Goal: Task Accomplishment & Management: Use online tool/utility

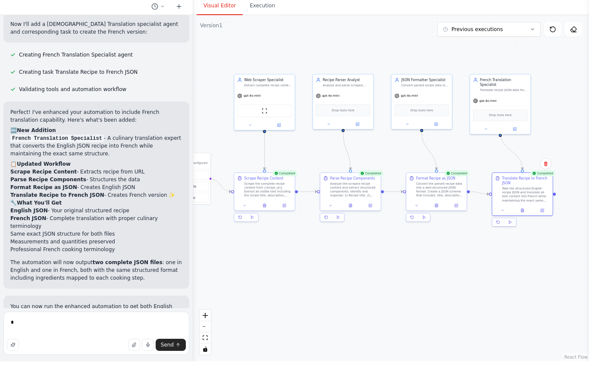
scroll to position [30, 0]
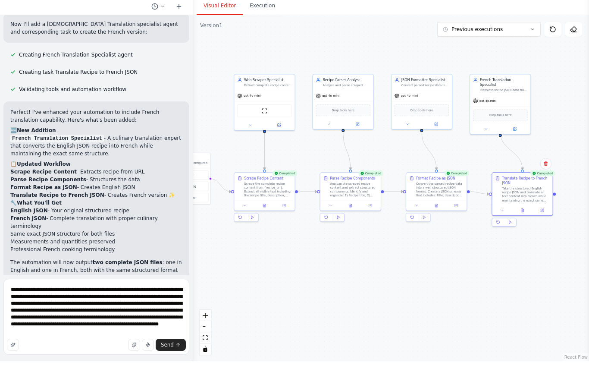
type textarea "**********"
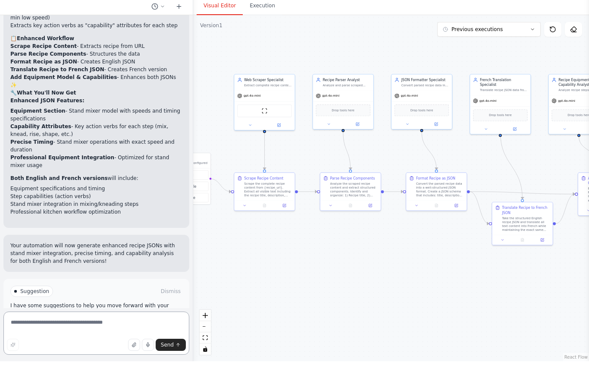
scroll to position [1620, 0]
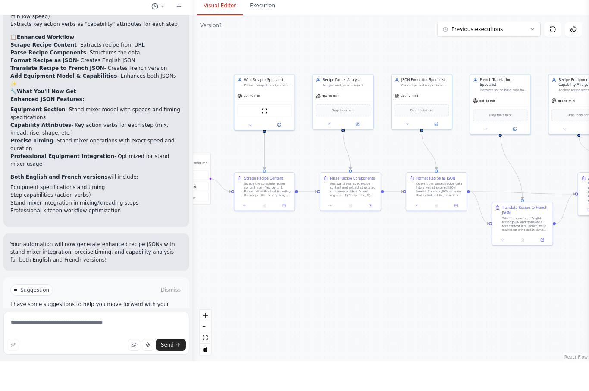
click at [90, 353] on span "Run Automation" at bounding box center [100, 356] width 42 height 7
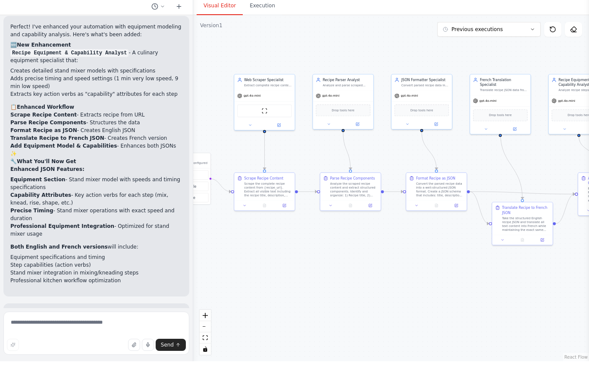
scroll to position [30, 0]
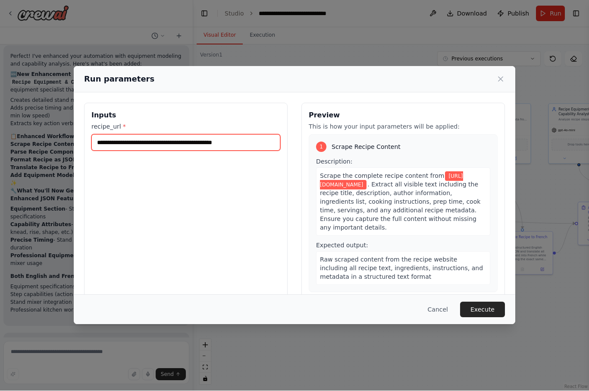
click at [262, 135] on input "**********" at bounding box center [185, 143] width 189 height 16
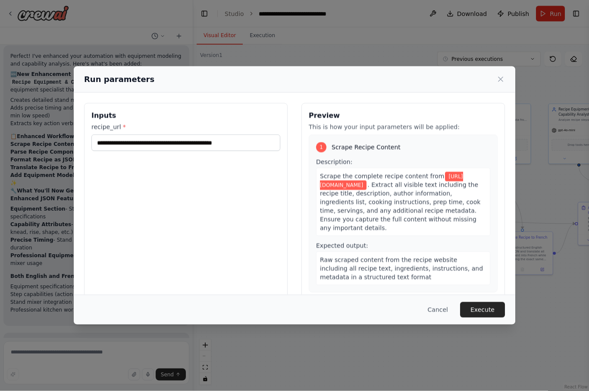
click at [481, 314] on button "Execute" at bounding box center [482, 310] width 45 height 16
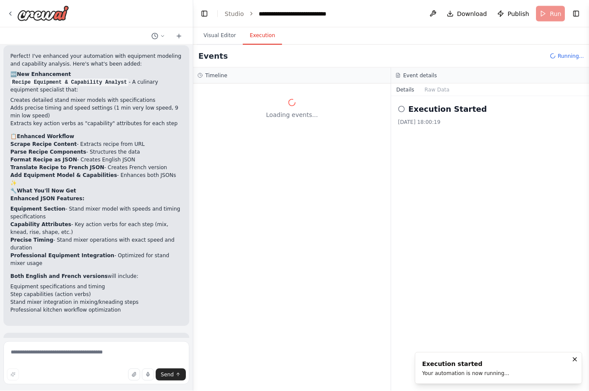
scroll to position [0, 0]
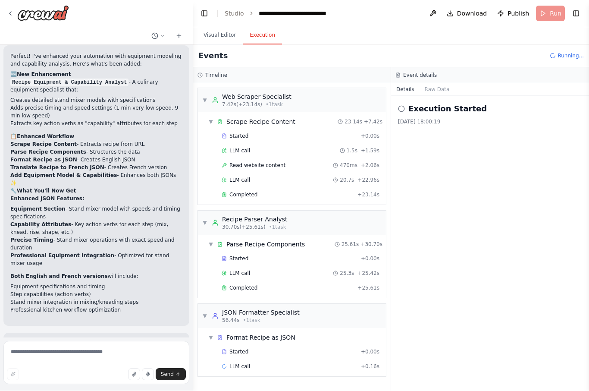
click at [221, 27] on button "Visual Editor" at bounding box center [220, 36] width 46 height 18
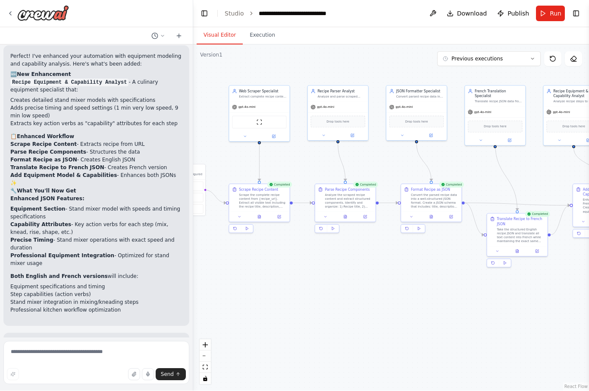
click at [260, 215] on icon at bounding box center [259, 216] width 3 height 3
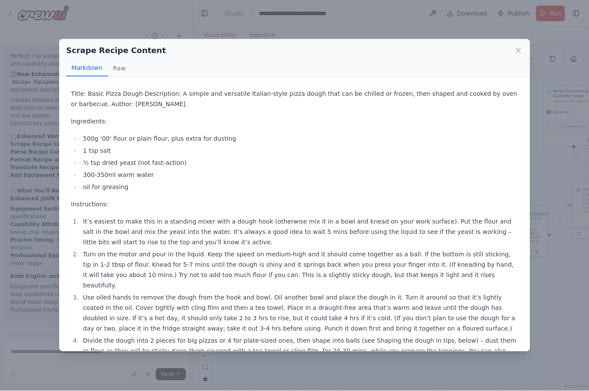
scroll to position [-4, 0]
click at [521, 47] on icon at bounding box center [518, 51] width 9 height 9
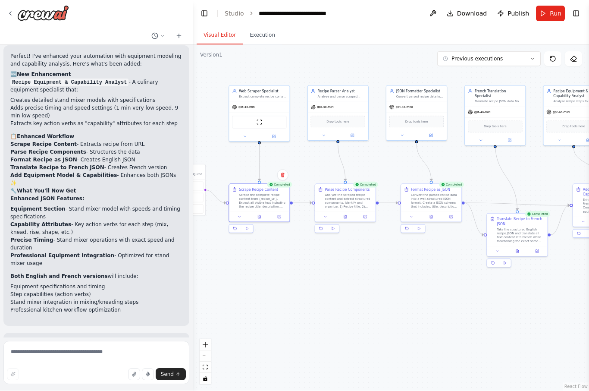
click at [346, 215] on icon at bounding box center [345, 217] width 4 height 4
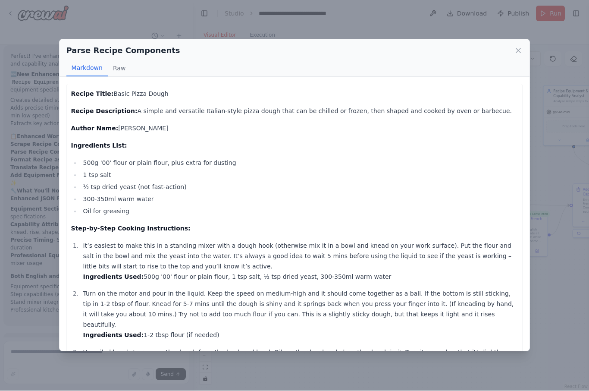
scroll to position [-3, 0]
click at [523, 47] on icon at bounding box center [518, 51] width 9 height 9
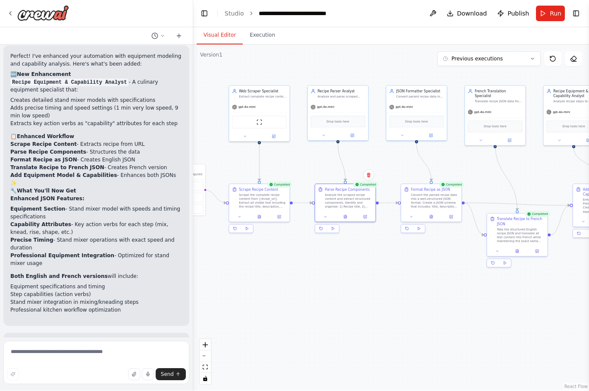
click at [431, 215] on icon at bounding box center [431, 216] width 3 height 3
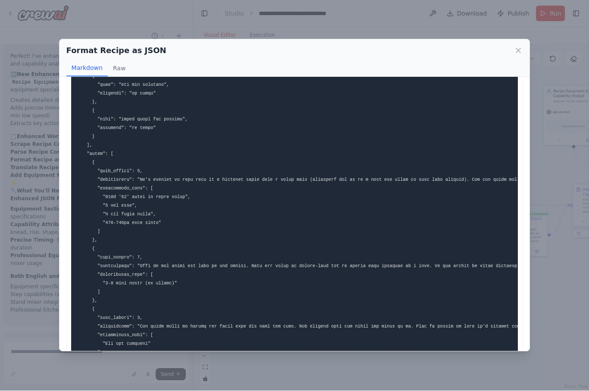
scroll to position [0, 0]
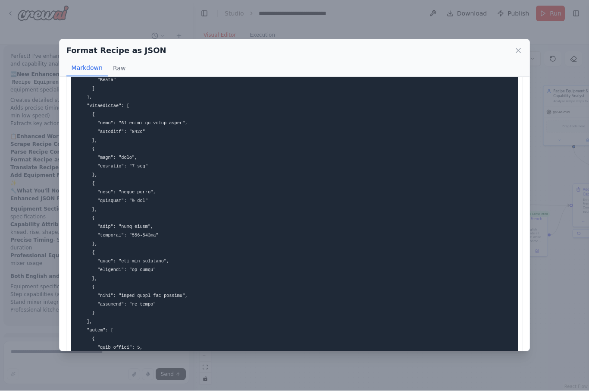
click at [519, 47] on icon at bounding box center [518, 51] width 9 height 9
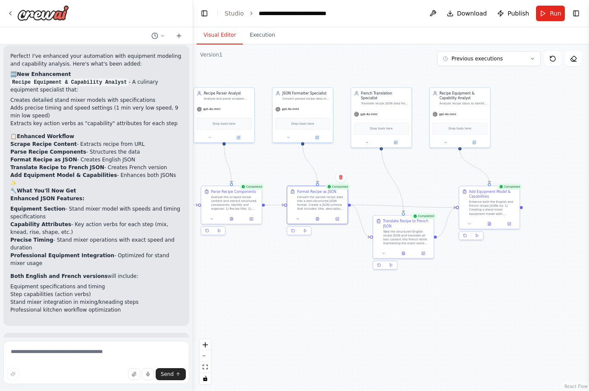
click at [489, 223] on icon at bounding box center [489, 224] width 3 height 3
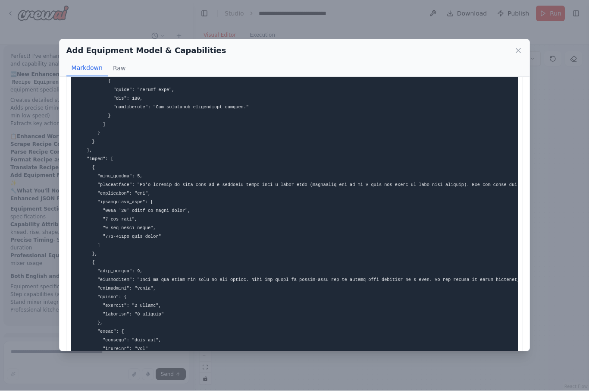
scroll to position [542, 0]
click at [521, 47] on icon at bounding box center [518, 51] width 9 height 9
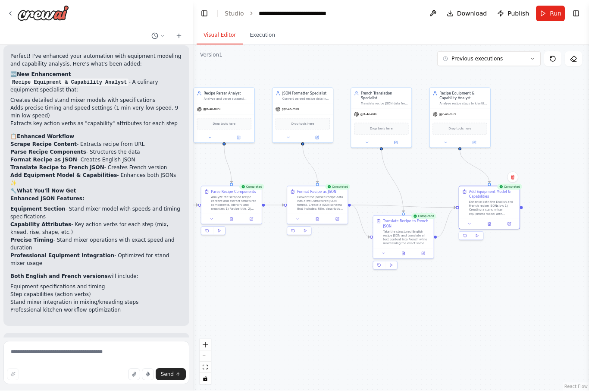
click at [92, 340] on p "Your automation will now generate enhanced recipe JSONs with stand mixer integr…" at bounding box center [96, 351] width 172 height 23
click at [87, 350] on textarea at bounding box center [96, 362] width 186 height 43
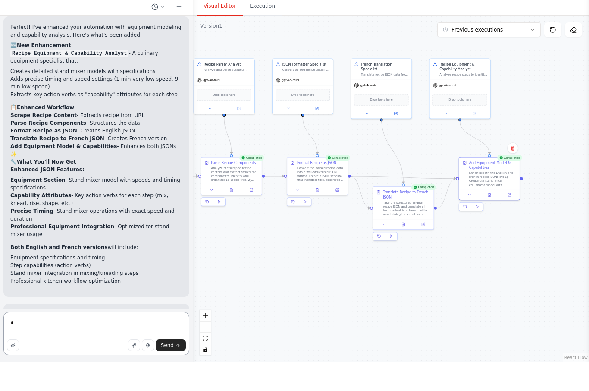
scroll to position [30, 0]
type textarea "**********"
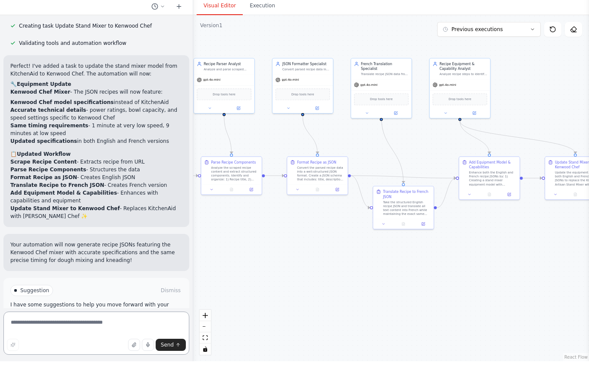
scroll to position [1975, 0]
click at [31, 316] on span "Suggestion" at bounding box center [34, 319] width 29 height 7
click at [44, 330] on p "I have some suggestions to help you move forward with your automation." at bounding box center [96, 337] width 172 height 14
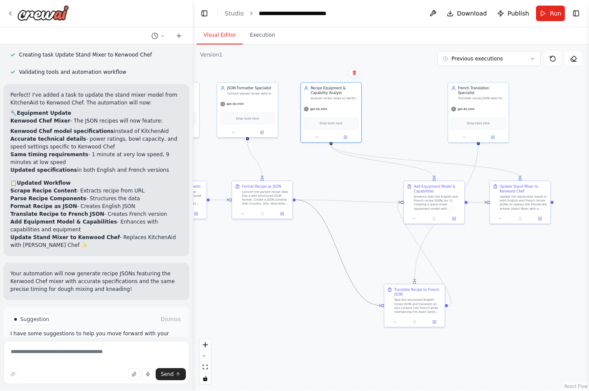
click at [354, 253] on icon "Edge from 48c144ae-49ab-4c61-a2d8-23fdc5f8197c to 4ede7fe7-244b-40ac-aca3-f7460…" at bounding box center [338, 253] width 85 height 106
click at [338, 252] on icon at bounding box center [339, 253] width 2 height 2
click at [390, 228] on icon "Edge from 4ede7fe7-244b-40ac-aca3-f746077da477 to eb46ca91-d7a5-43c9-b7c7-91d47…" at bounding box center [390, 256] width 124 height 98
click at [389, 254] on icon at bounding box center [389, 256] width 3 height 4
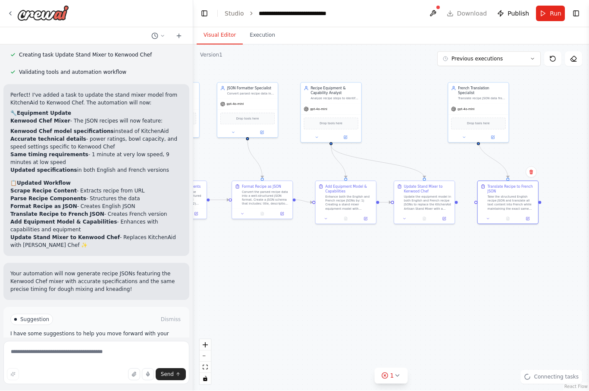
click at [457, 201] on div at bounding box center [456, 202] width 3 height 3
click at [453, 229] on div ".deletable-edge-delete-btn { width: 20px; height: 20px; border: 0px solid #ffff…" at bounding box center [391, 218] width 396 height 346
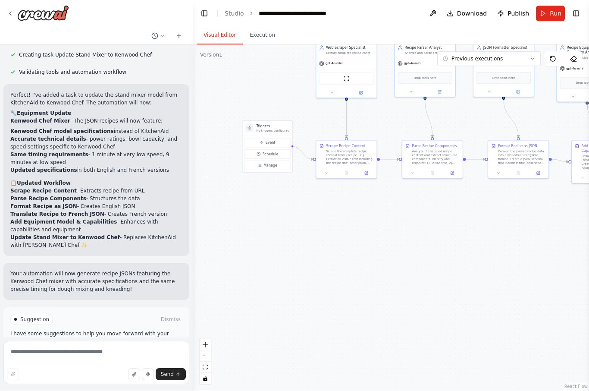
click at [94, 349] on button "Run Automation" at bounding box center [96, 356] width 172 height 14
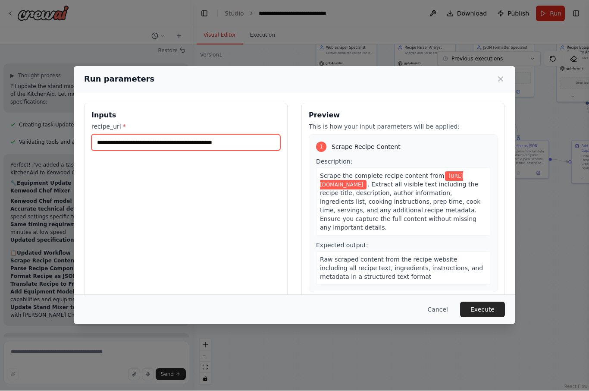
click at [258, 137] on input "**********" at bounding box center [185, 143] width 189 height 16
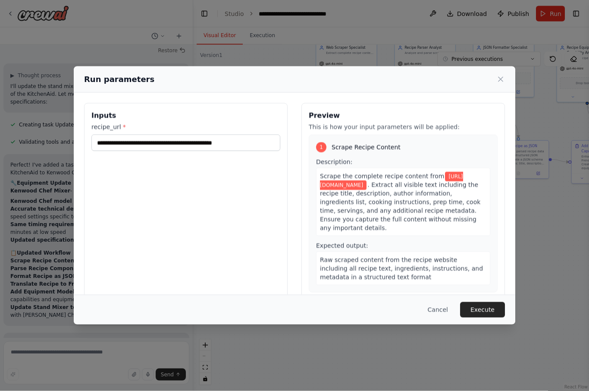
click at [484, 317] on button "Execute" at bounding box center [482, 310] width 45 height 16
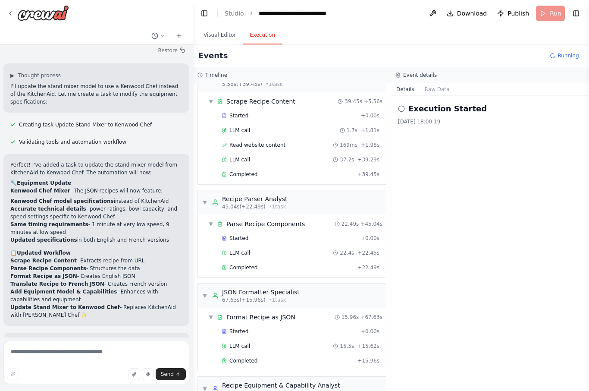
scroll to position [30, 0]
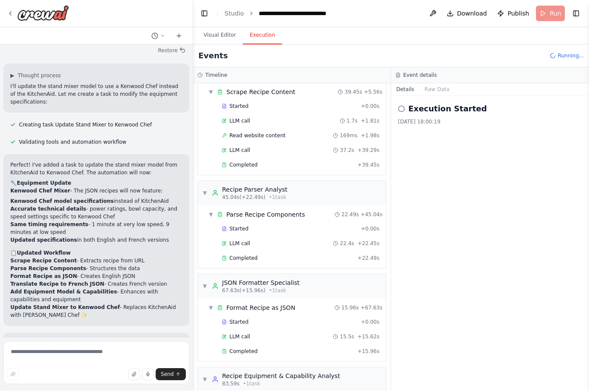
click at [219, 27] on button "Visual Editor" at bounding box center [220, 36] width 46 height 18
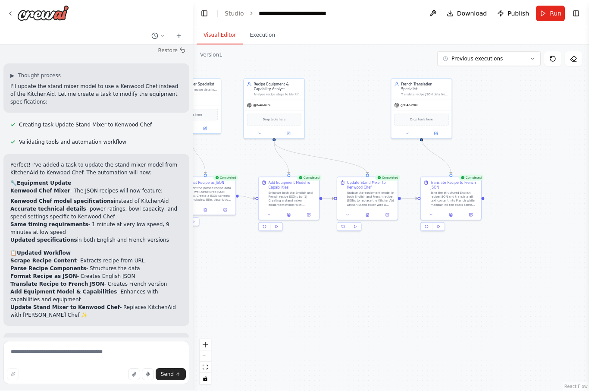
click at [369, 213] on icon at bounding box center [367, 214] width 3 height 3
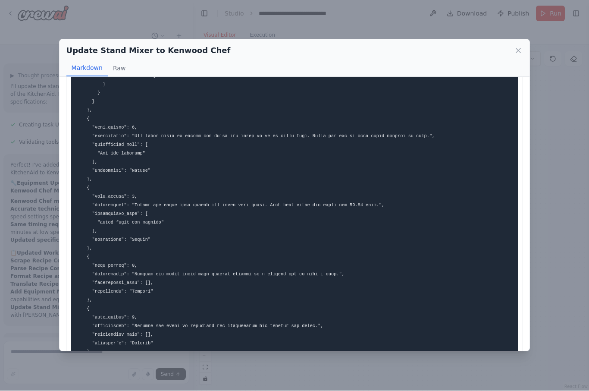
scroll to position [571, 0]
click at [495, 315] on pre at bounding box center [294, 154] width 447 height 1275
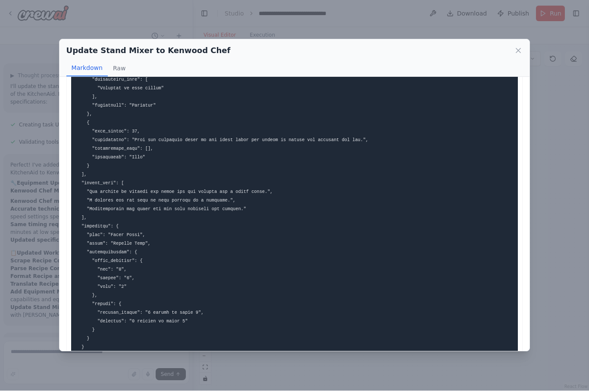
scroll to position [0, 0]
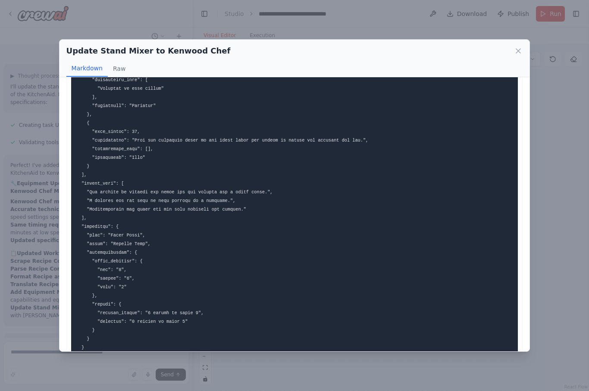
click at [522, 47] on icon at bounding box center [518, 51] width 9 height 9
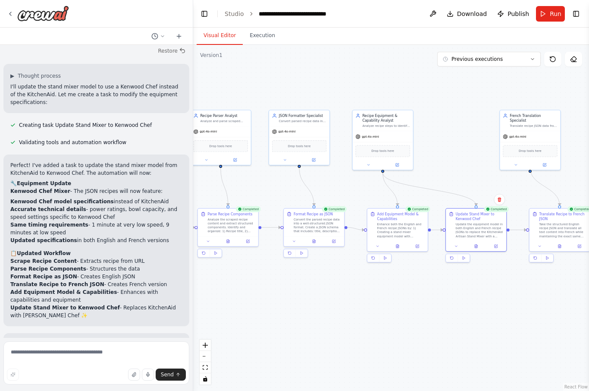
click at [477, 323] on div ".deletable-edge-delete-btn { width: 20px; height: 20px; border: 0px solid #ffff…" at bounding box center [391, 218] width 396 height 346
click at [553, 14] on span "Run" at bounding box center [556, 13] width 12 height 9
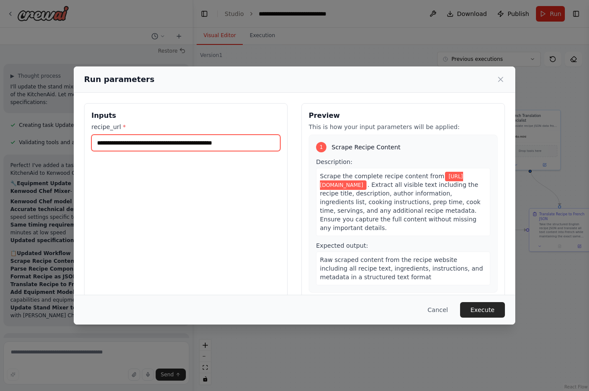
click at [263, 135] on input "**********" at bounding box center [185, 143] width 189 height 16
type input "**********"
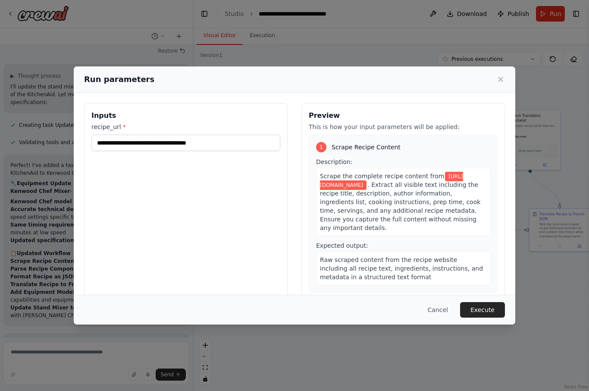
click at [484, 316] on button "Execute" at bounding box center [482, 310] width 45 height 16
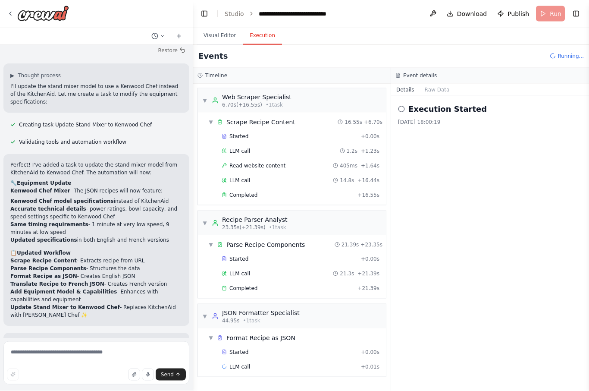
scroll to position [30, 0]
click at [218, 27] on button "Visual Editor" at bounding box center [220, 36] width 46 height 18
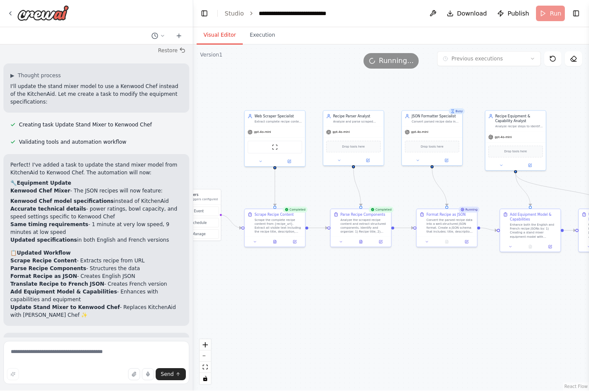
click at [363, 239] on button at bounding box center [361, 242] width 21 height 6
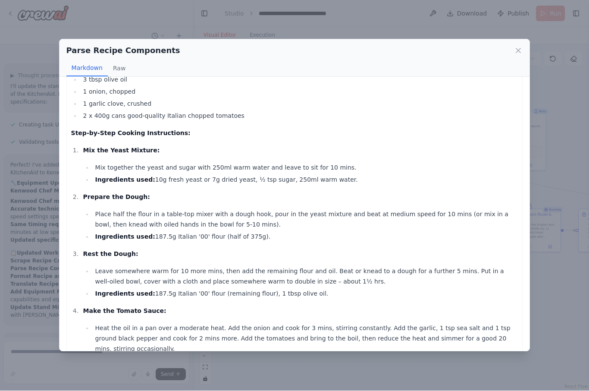
scroll to position [0, 0]
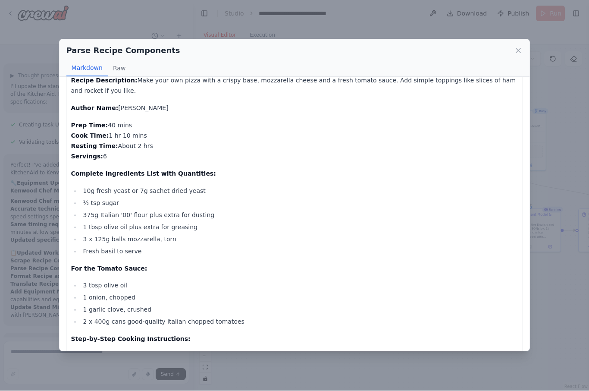
click at [517, 47] on icon at bounding box center [518, 51] width 9 height 9
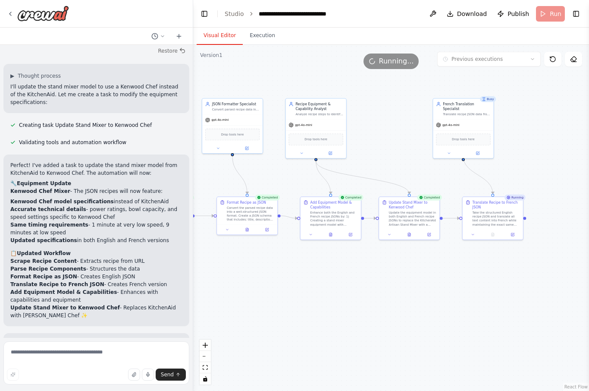
click at [206, 14] on button "Toggle Left Sidebar" at bounding box center [204, 14] width 12 height 12
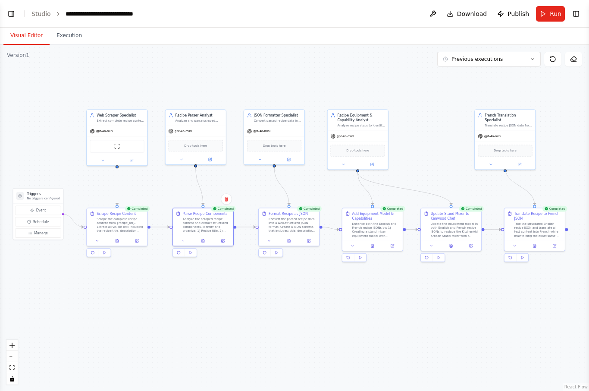
click at [536, 246] on icon at bounding box center [534, 245] width 3 height 3
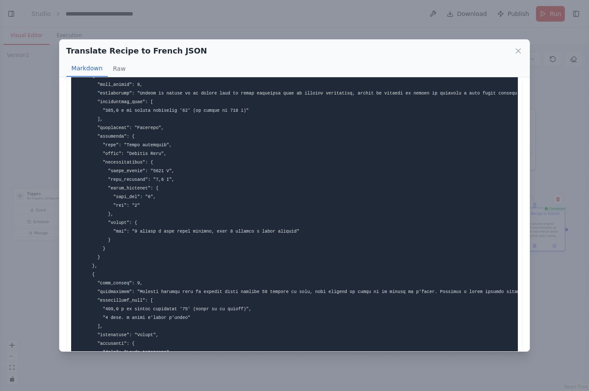
scroll to position [632, 0]
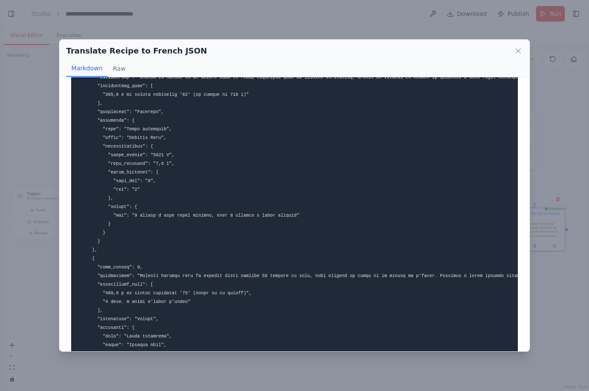
click at [517, 47] on icon at bounding box center [518, 51] width 9 height 9
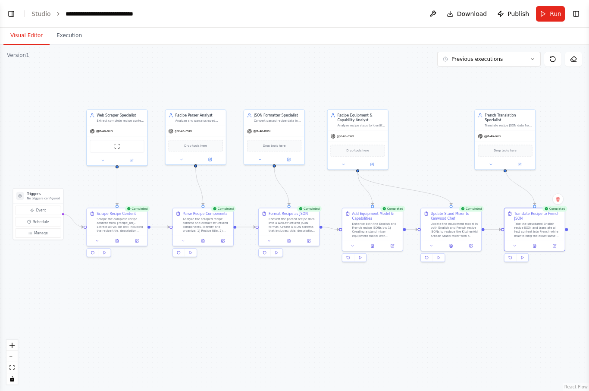
click at [449, 246] on button at bounding box center [451, 246] width 21 height 6
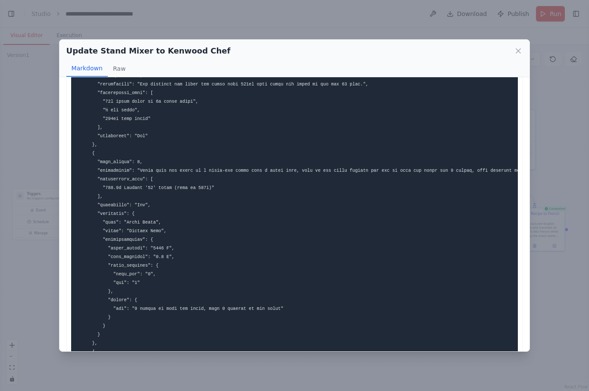
scroll to position [531, 0]
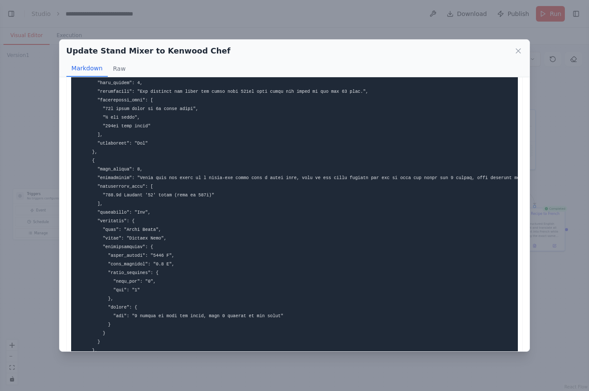
click at [520, 47] on icon at bounding box center [518, 51] width 9 height 9
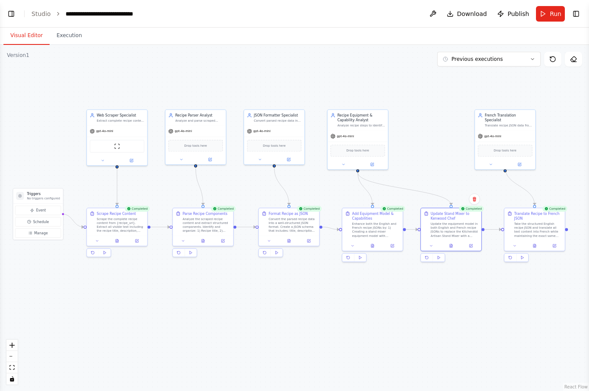
click at [537, 243] on button at bounding box center [534, 246] width 21 height 6
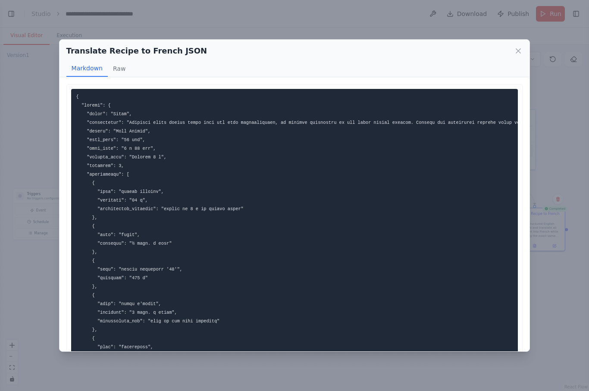
click at [562, 292] on div "Translate Recipe to French JSON Markdown Raw ... Show more Not valid JSON" at bounding box center [294, 195] width 589 height 391
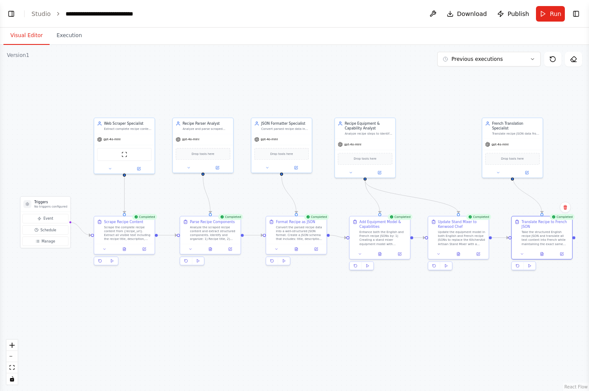
click at [115, 139] on span "gpt-4o-mini" at bounding box center [111, 140] width 17 height 4
click at [141, 166] on button at bounding box center [139, 169] width 28 height 6
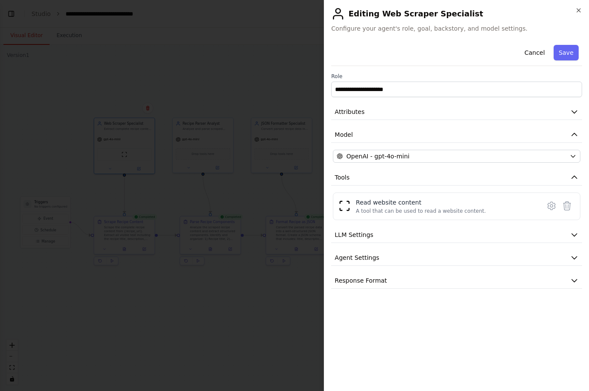
click at [572, 156] on icon "button" at bounding box center [573, 156] width 4 height 2
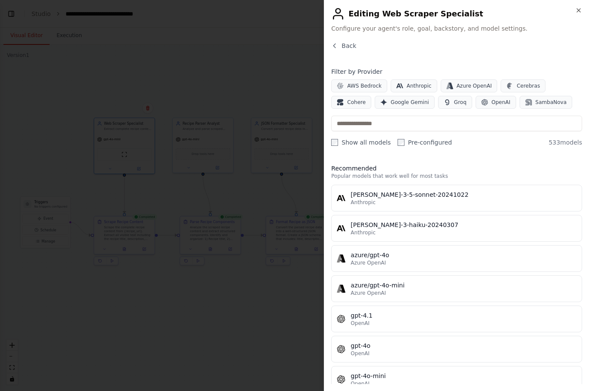
click at [408, 103] on span "Google Gemini" at bounding box center [410, 102] width 38 height 7
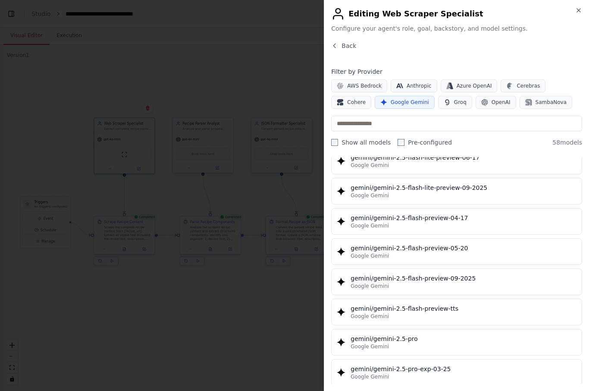
scroll to position [884, 0]
click at [426, 306] on div "gemini/gemini-2.5-pro" at bounding box center [464, 307] width 226 height 9
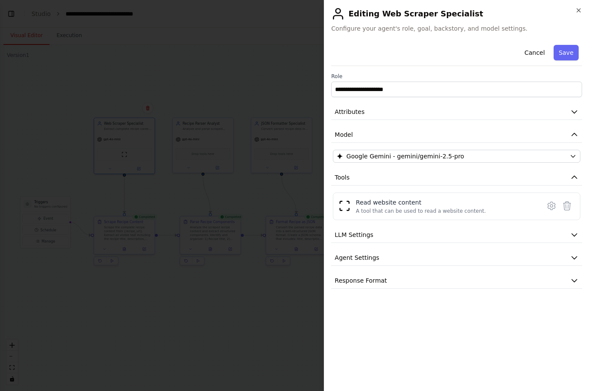
click at [569, 56] on button "Save" at bounding box center [566, 53] width 25 height 16
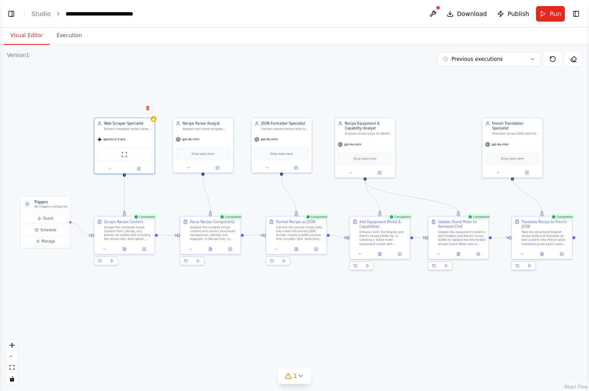
click at [157, 118] on div at bounding box center [153, 119] width 6 height 6
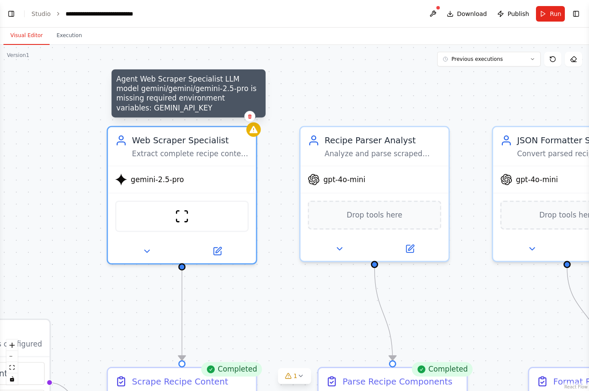
click at [216, 249] on icon at bounding box center [219, 250] width 6 height 6
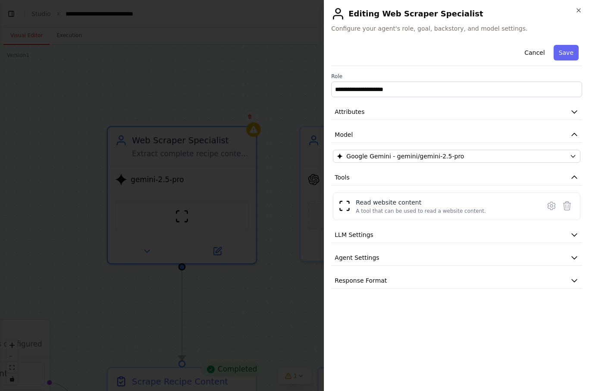
click at [572, 234] on icon "button" at bounding box center [574, 235] width 5 height 3
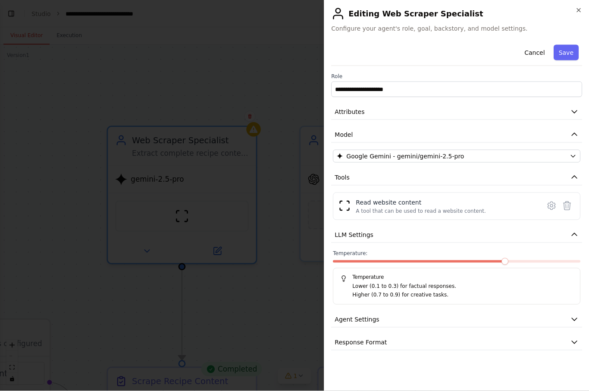
scroll to position [30, 0]
click at [573, 342] on icon "button" at bounding box center [574, 342] width 5 height 3
click at [573, 313] on button "Agent Settings" at bounding box center [456, 319] width 251 height 16
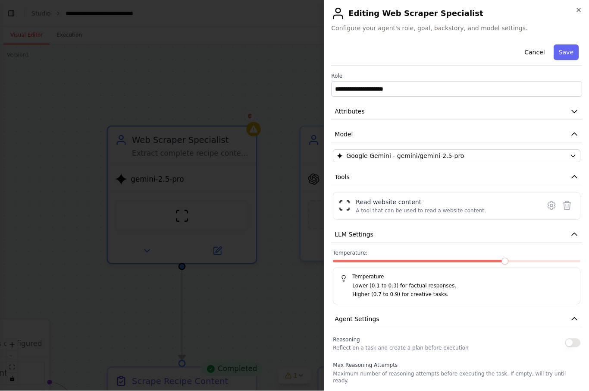
scroll to position [0, 0]
click at [574, 112] on icon "button" at bounding box center [574, 111] width 5 height 3
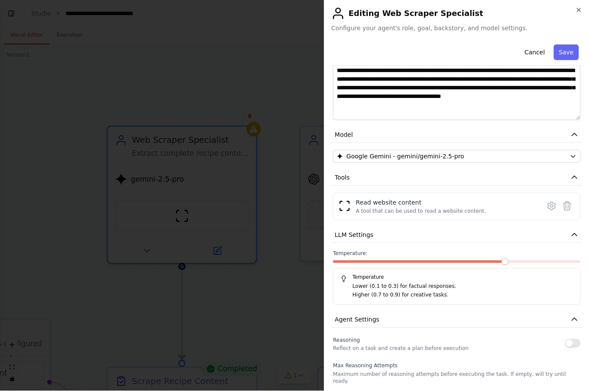
scroll to position [141, 0]
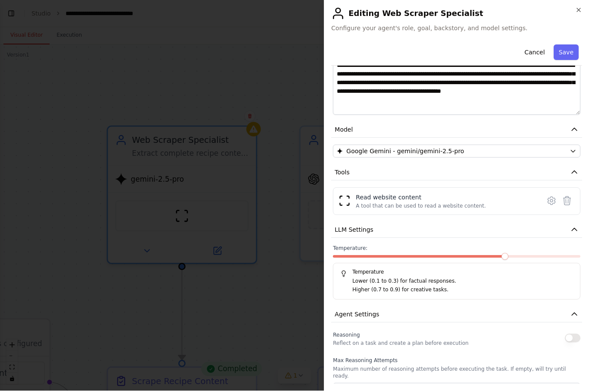
click at [573, 169] on icon "button" at bounding box center [574, 172] width 9 height 9
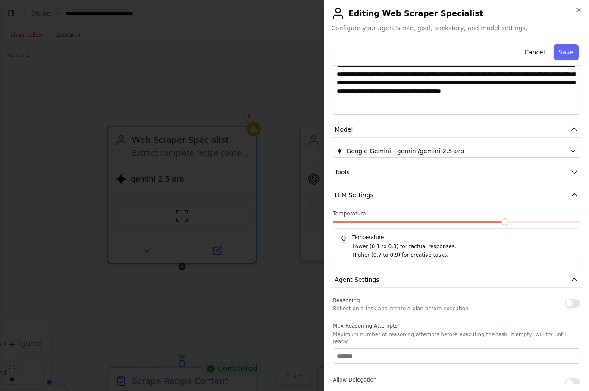
click at [570, 192] on button "LLM Settings" at bounding box center [456, 196] width 251 height 16
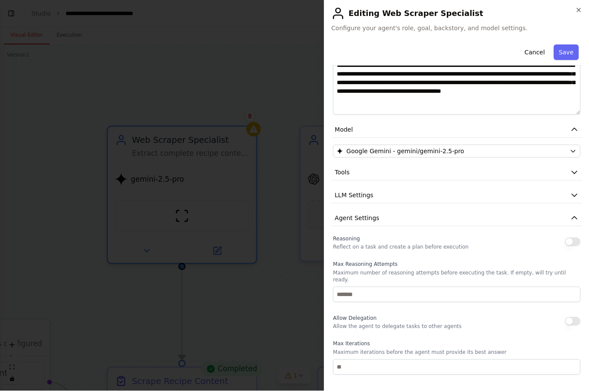
click at [575, 216] on icon "button" at bounding box center [574, 218] width 9 height 9
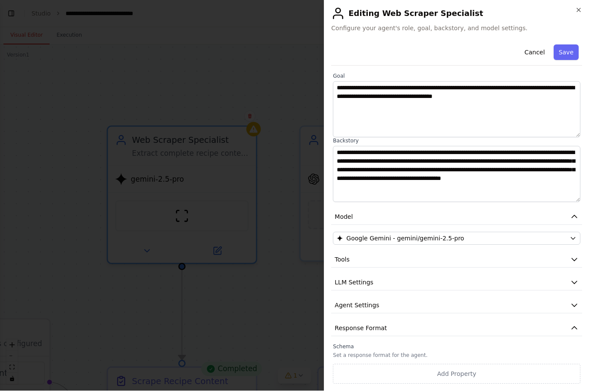
click at [573, 328] on icon "button" at bounding box center [574, 328] width 5 height 3
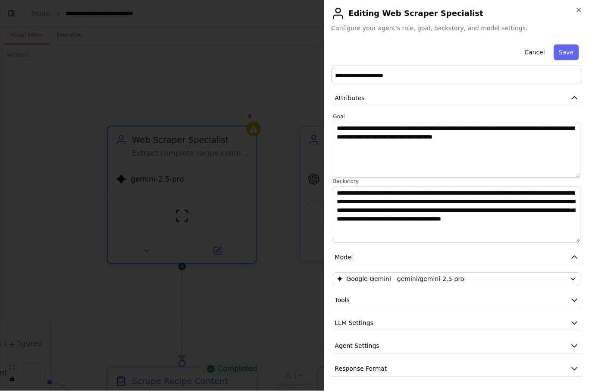
scroll to position [13, 0]
click at [572, 277] on icon "button" at bounding box center [573, 279] width 7 height 7
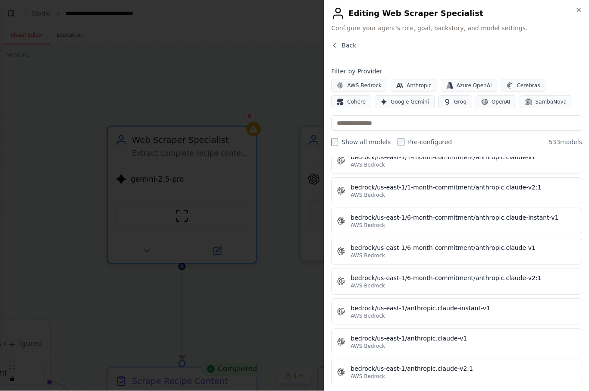
click at [415, 100] on span "Google Gemini" at bounding box center [410, 102] width 38 height 7
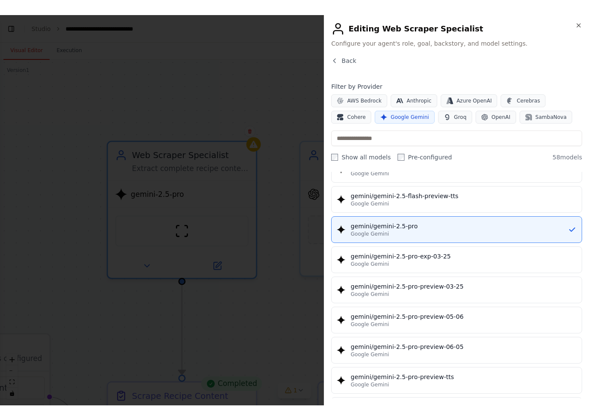
scroll to position [978, 0]
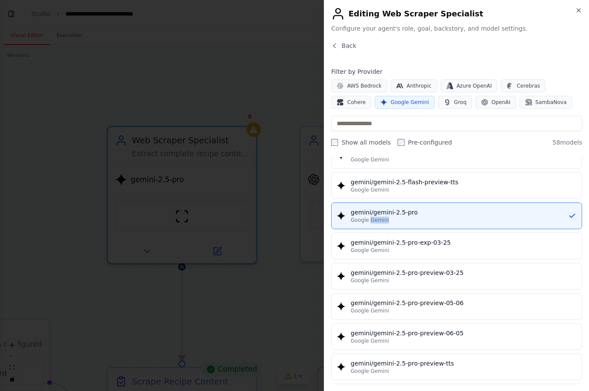
click at [514, 214] on div "gemini/gemini-2.5-pro" at bounding box center [459, 212] width 217 height 9
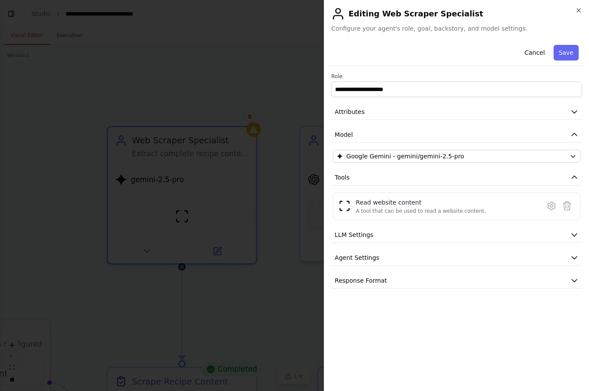
click at [537, 50] on button "Cancel" at bounding box center [534, 53] width 31 height 16
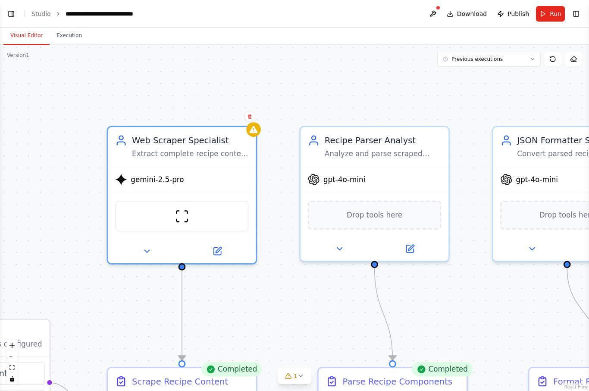
click at [148, 251] on icon at bounding box center [146, 250] width 9 height 9
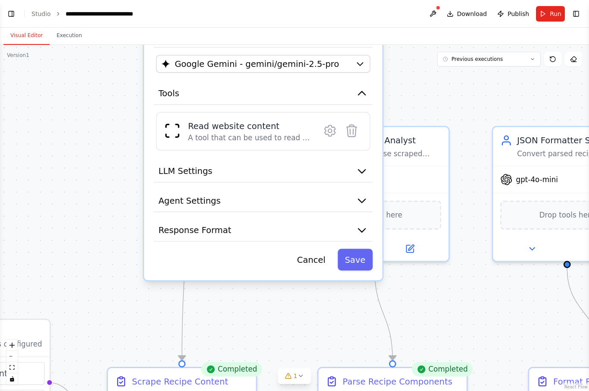
click at [358, 174] on icon "button" at bounding box center [362, 171] width 12 height 12
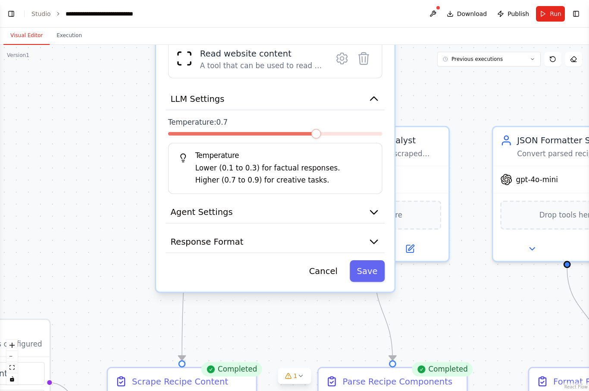
click at [374, 207] on icon "button" at bounding box center [374, 212] width 12 height 12
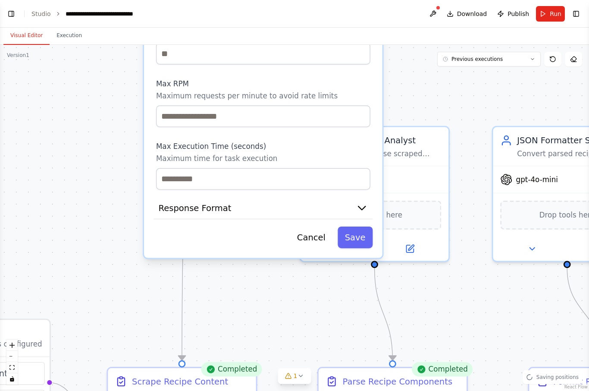
click at [362, 209] on icon "button" at bounding box center [361, 207] width 7 height 3
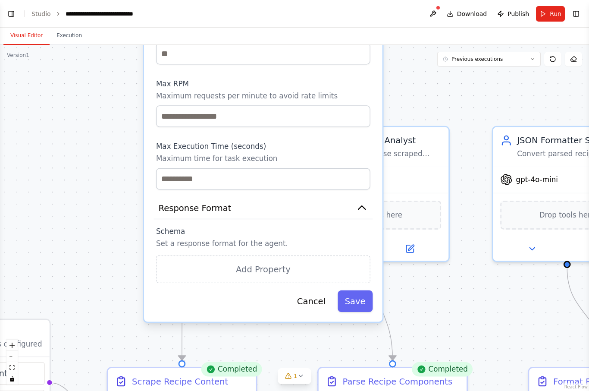
click at [315, 301] on button "Cancel" at bounding box center [311, 301] width 43 height 22
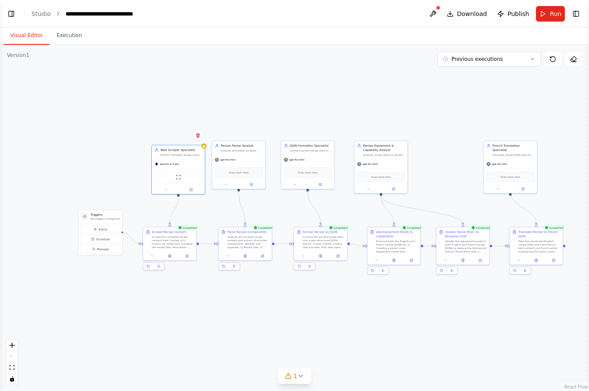
click at [467, 13] on span "Download" at bounding box center [472, 13] width 30 height 9
click at [436, 12] on button at bounding box center [433, 14] width 14 height 16
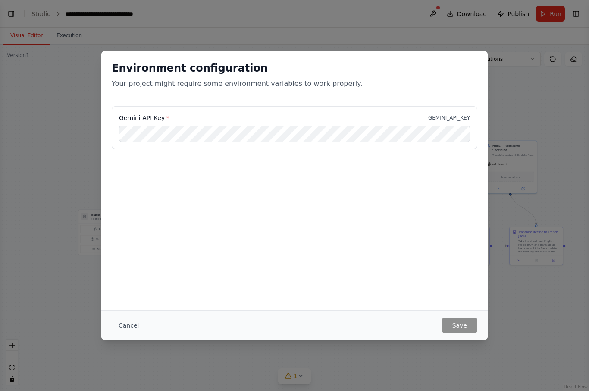
click at [129, 327] on button "Cancel" at bounding box center [129, 325] width 34 height 16
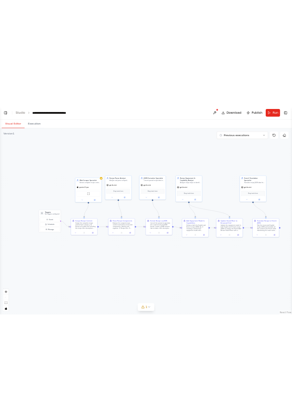
scroll to position [1945, 0]
